Goal: Information Seeking & Learning: Learn about a topic

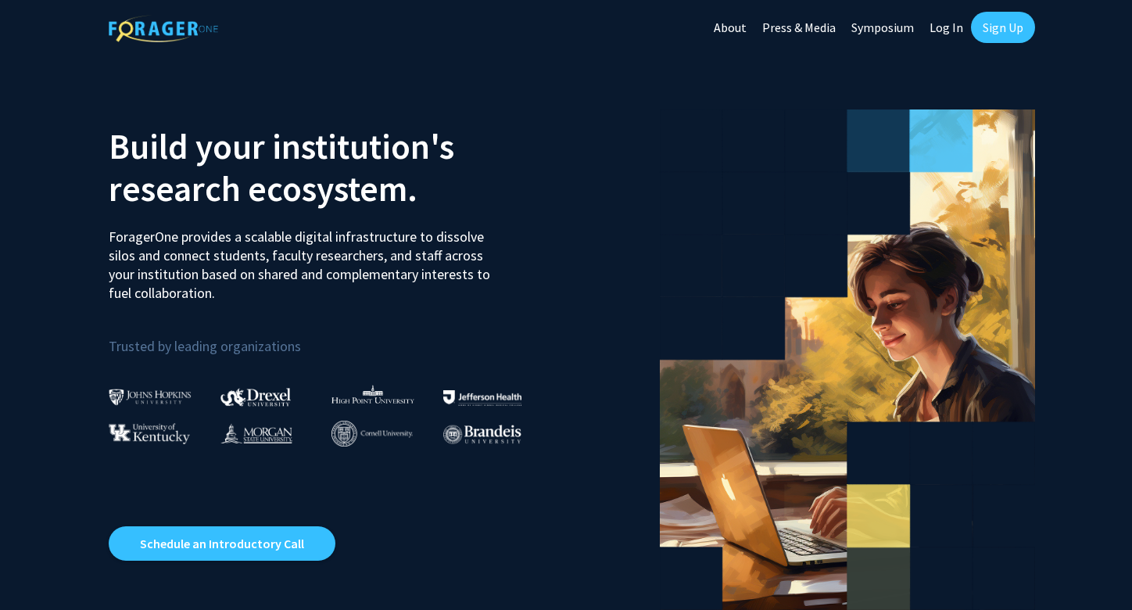
click at [945, 28] on link "Log In" at bounding box center [946, 27] width 49 height 55
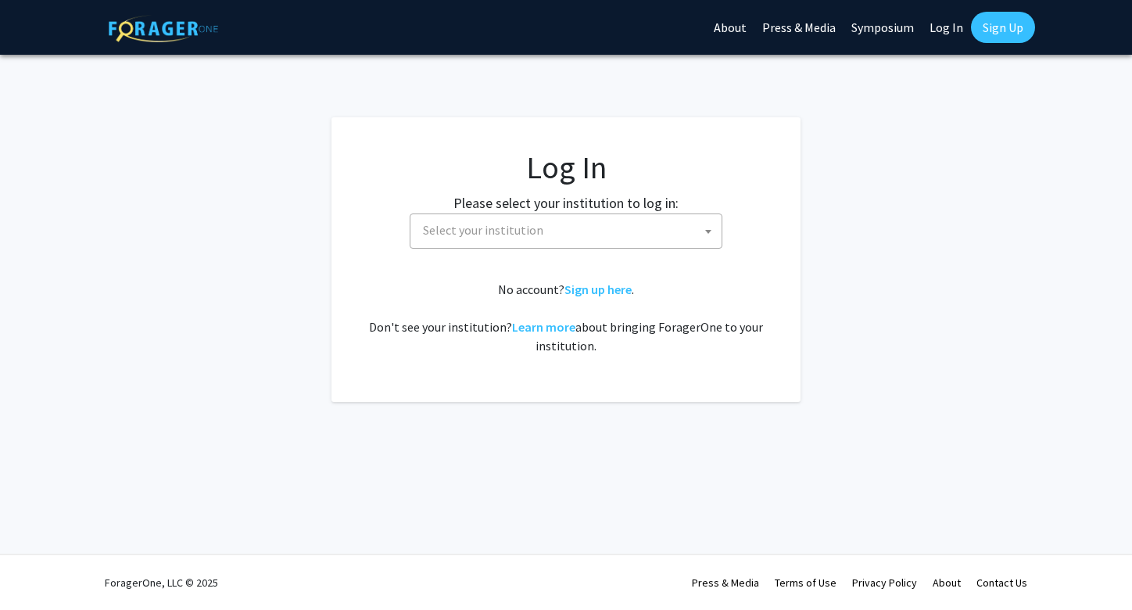
click at [655, 234] on span "Select your institution" at bounding box center [569, 230] width 305 height 32
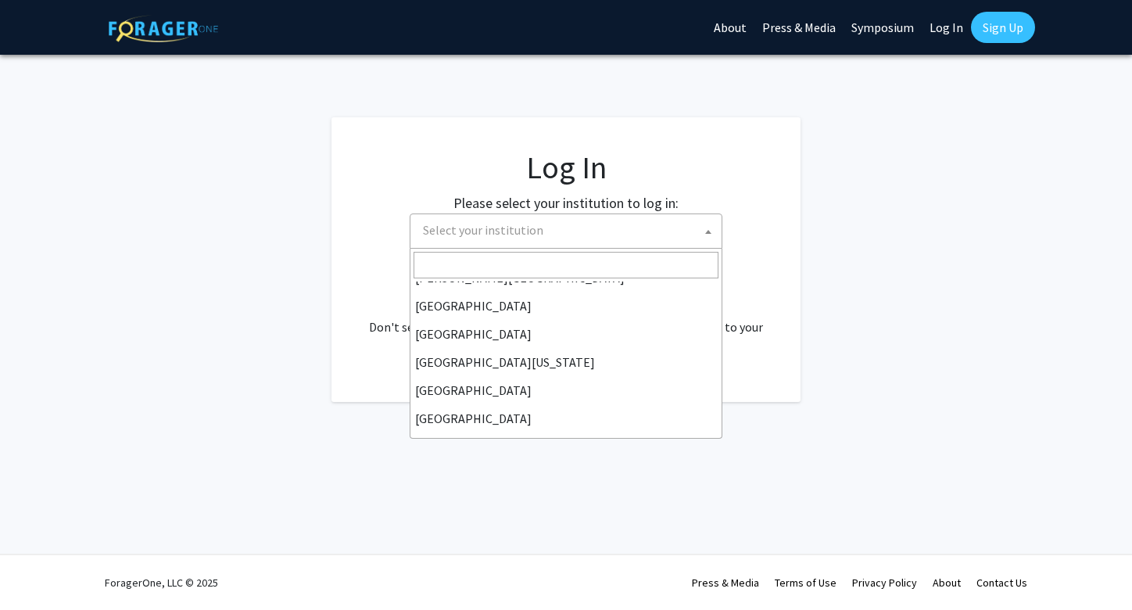
scroll to position [104, 0]
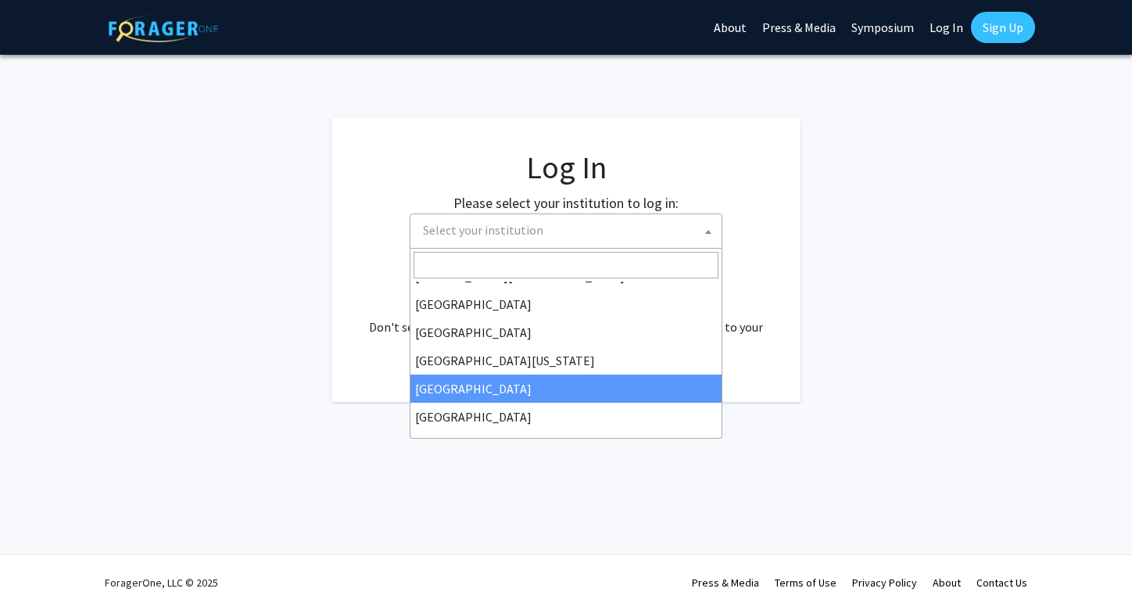
select select "12"
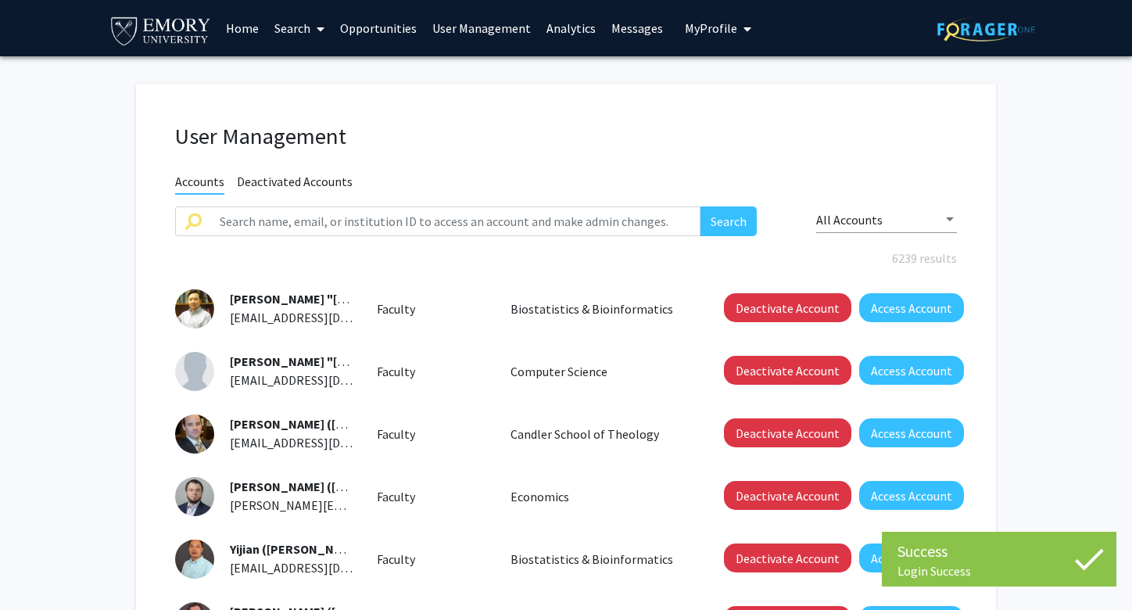
click at [557, 30] on link "Analytics" at bounding box center [571, 28] width 65 height 55
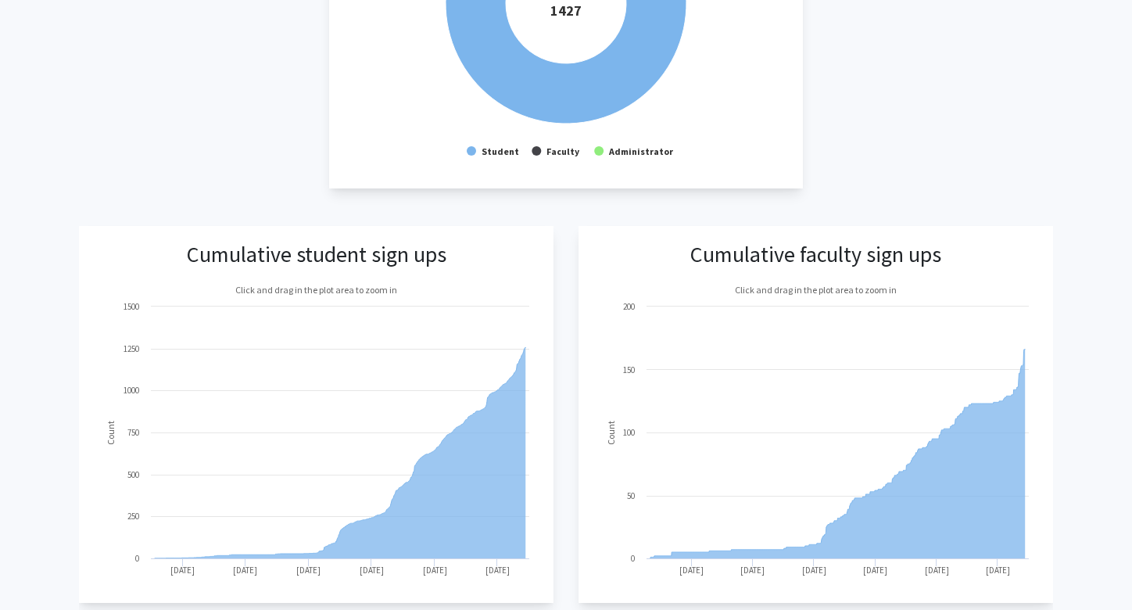
scroll to position [522, 0]
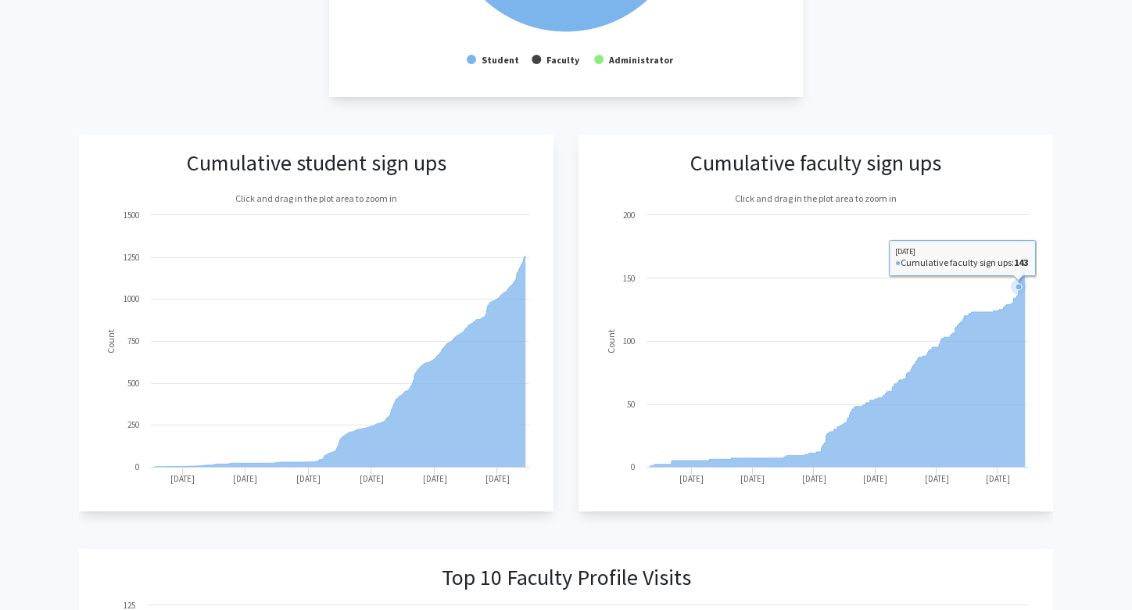
click at [1018, 466] on icon at bounding box center [837, 362] width 374 height 209
click at [1016, 467] on rect at bounding box center [815, 339] width 442 height 313
click at [1012, 466] on icon at bounding box center [837, 362] width 374 height 209
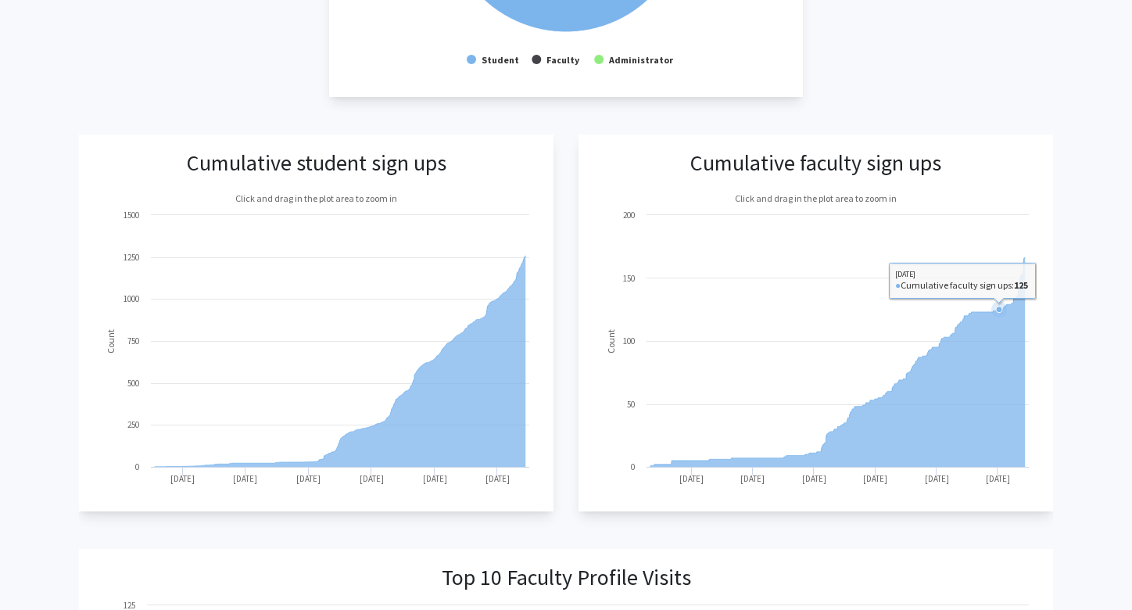
click at [999, 439] on icon at bounding box center [837, 362] width 374 height 209
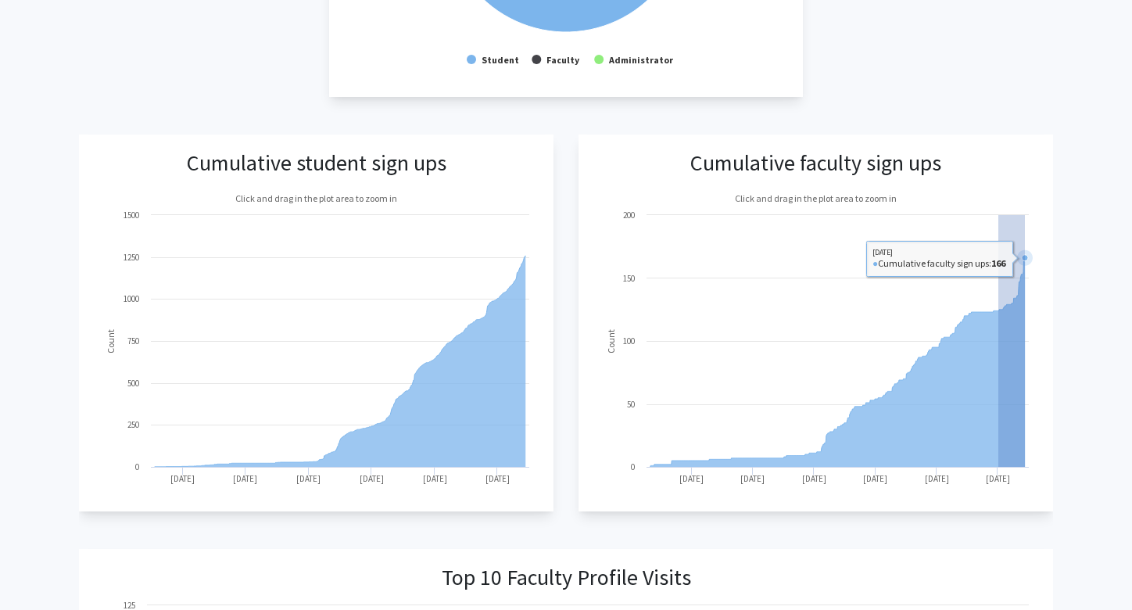
drag, startPoint x: 998, startPoint y: 431, endPoint x: 1024, endPoint y: 382, distance: 54.9
click at [1024, 382] on icon at bounding box center [837, 362] width 374 height 209
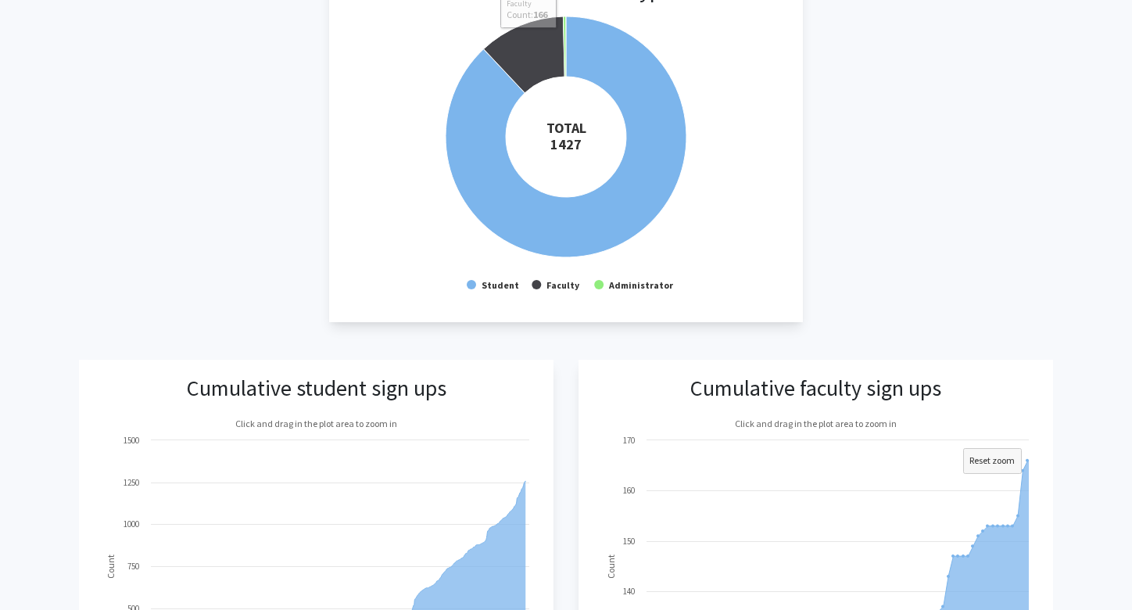
scroll to position [0, 0]
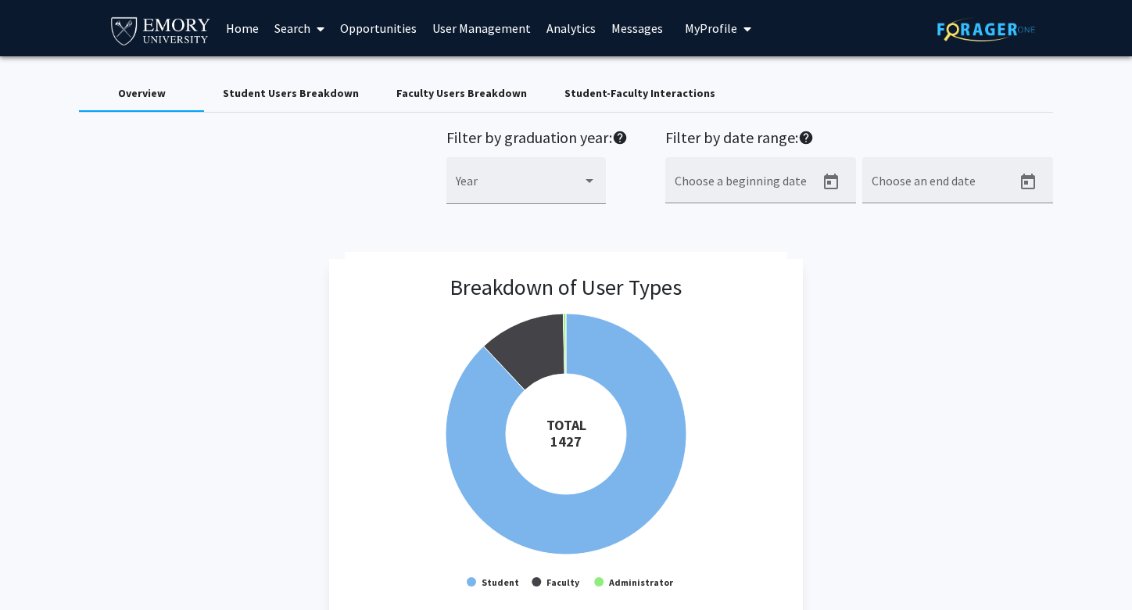
click at [431, 90] on div "Faculty Users Breakdown" at bounding box center [461, 93] width 131 height 16
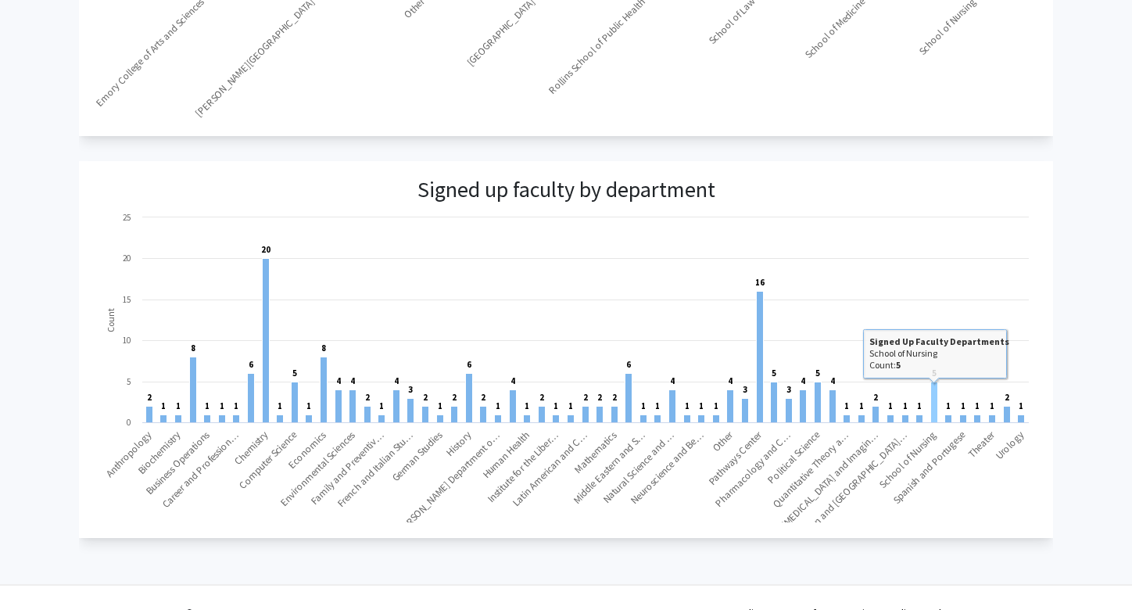
scroll to position [939, 0]
